Goal: Task Accomplishment & Management: Use online tool/utility

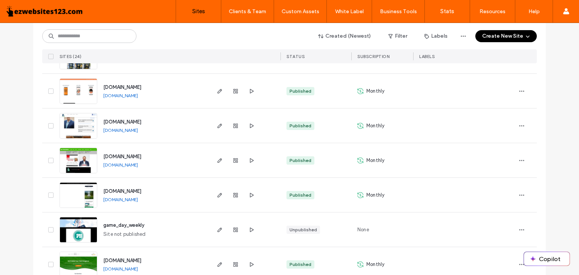
scroll to position [714, 0]
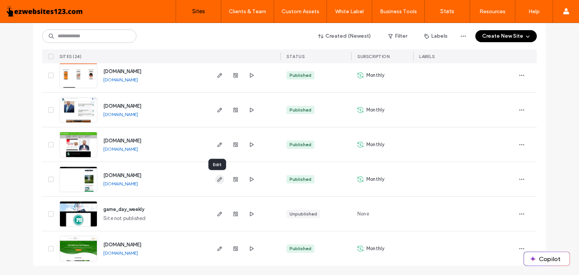
click at [217, 179] on icon "button" at bounding box center [220, 179] width 6 height 6
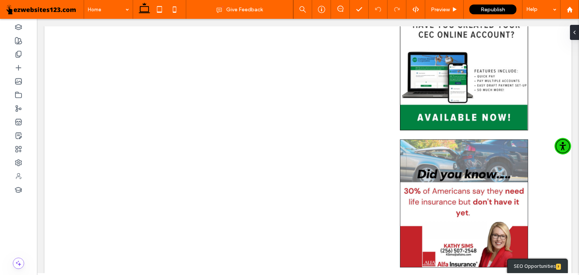
click at [55, 10] on span at bounding box center [45, 9] width 78 height 15
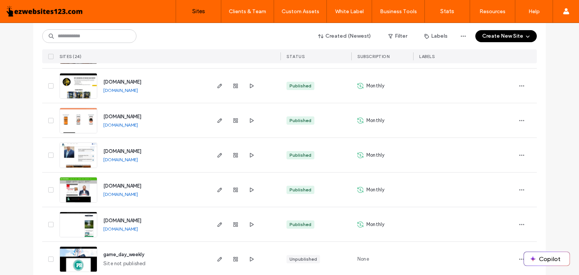
scroll to position [714, 0]
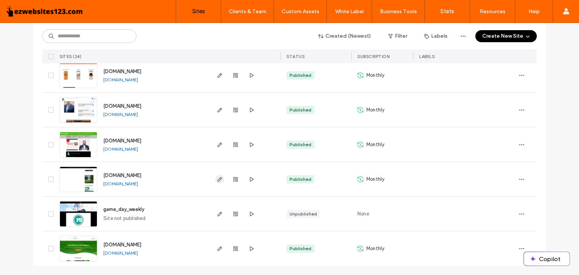
click at [218, 177] on use "button" at bounding box center [219, 179] width 5 height 5
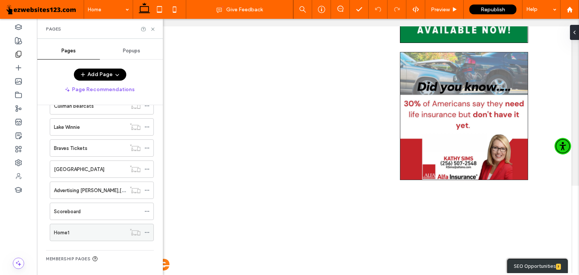
click at [105, 229] on div "Home1" at bounding box center [90, 233] width 72 height 8
click at [151, 28] on icon at bounding box center [153, 29] width 6 height 6
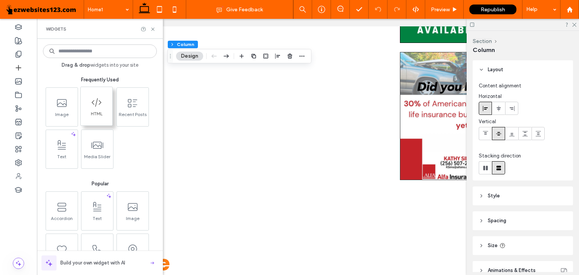
click at [102, 106] on icon at bounding box center [96, 102] width 12 height 12
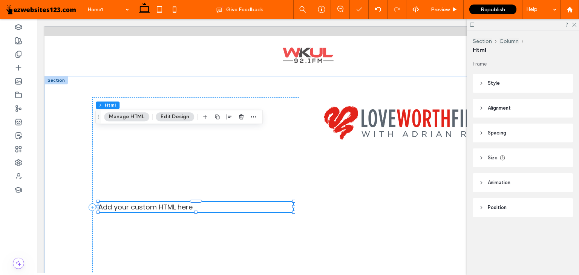
scroll to position [72, 0]
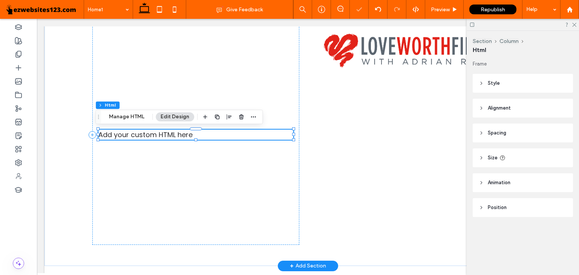
click at [236, 134] on div "Add your custom HTML here" at bounding box center [195, 135] width 195 height 10
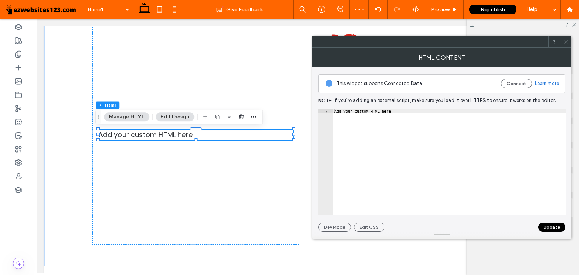
type textarea "**********"
click at [345, 111] on div "Add your custom HTML here" at bounding box center [449, 167] width 233 height 116
paste textarea "Cursor at row 1"
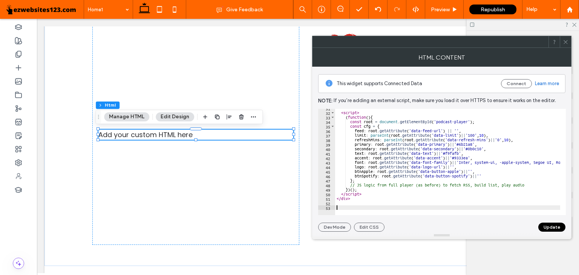
scroll to position [134, 0]
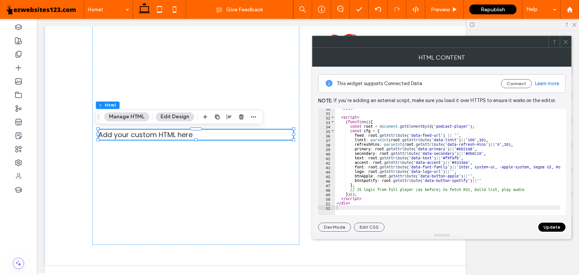
click at [546, 226] on button "Update" at bounding box center [551, 227] width 27 height 9
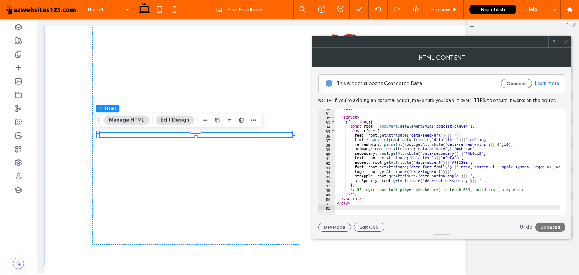
click at [565, 37] on span at bounding box center [565, 41] width 6 height 11
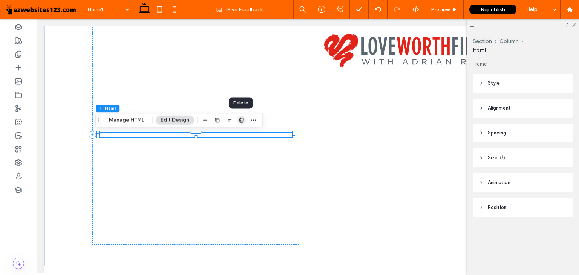
click at [243, 120] on icon "button" at bounding box center [241, 120] width 6 height 6
